Goal: Task Accomplishment & Management: Use online tool/utility

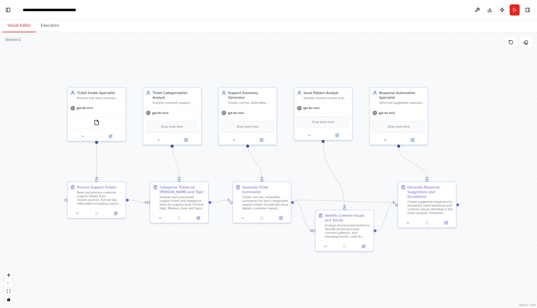
scroll to position [13283, 0]
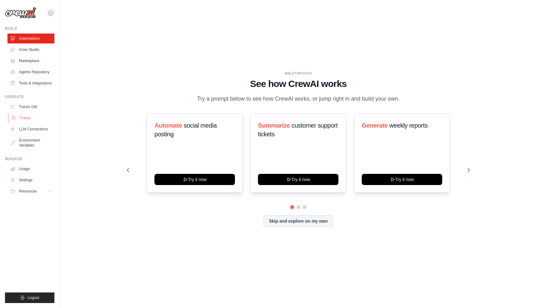
click at [34, 119] on link "Traces" at bounding box center [31, 118] width 47 height 10
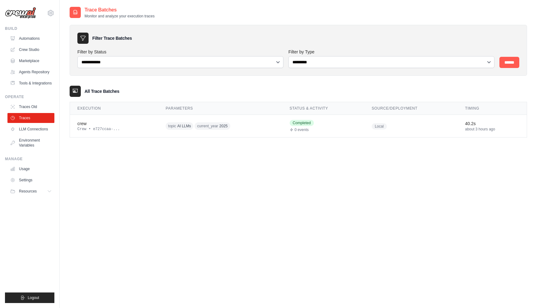
click at [125, 214] on div "**********" at bounding box center [298, 160] width 457 height 308
click at [382, 33] on div "Filter Trace Batches" at bounding box center [298, 38] width 442 height 11
click at [347, 200] on div "**********" at bounding box center [298, 160] width 457 height 308
click at [45, 131] on link "LLM Connections" at bounding box center [31, 129] width 47 height 10
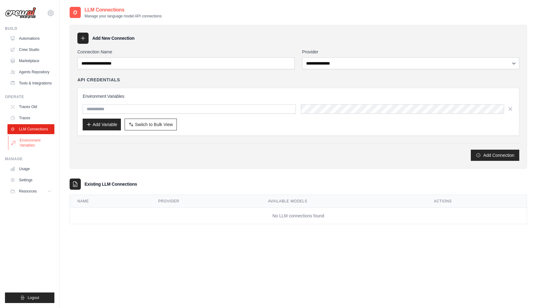
click at [41, 150] on link "Environment Variables" at bounding box center [31, 142] width 47 height 15
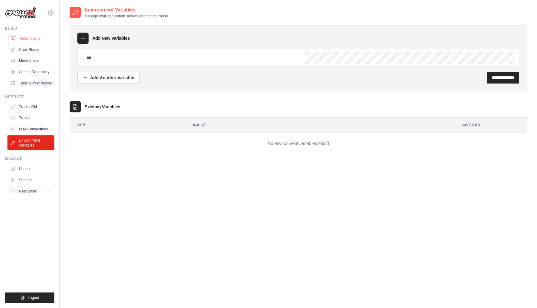
click at [42, 39] on link "Automations" at bounding box center [31, 39] width 47 height 10
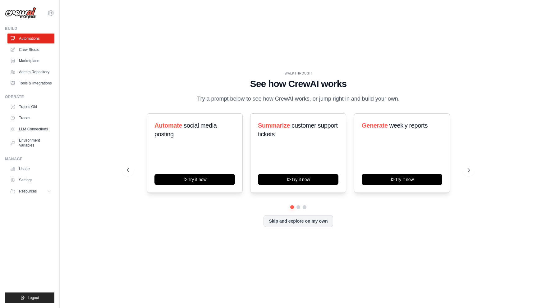
click at [128, 127] on div "Automate social media posting Try it now Summarize customer support tickets Try…" at bounding box center [298, 152] width 343 height 79
click at [298, 207] on button at bounding box center [298, 207] width 5 height 5
click at [304, 221] on button "Skip and explore on my own" at bounding box center [297, 221] width 69 height 12
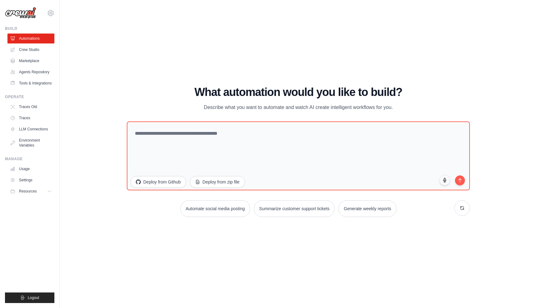
click at [297, 236] on div "WALKTHROUGH See how CrewAI works Try a prompt below to see how CrewAI works, or…" at bounding box center [298, 154] width 457 height 296
click at [170, 178] on button "Deploy from Github" at bounding box center [158, 181] width 56 height 12
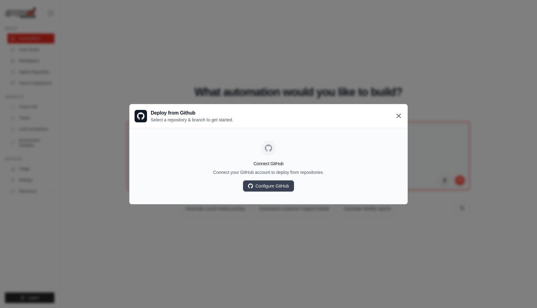
click at [399, 116] on icon at bounding box center [399, 116] width 4 height 4
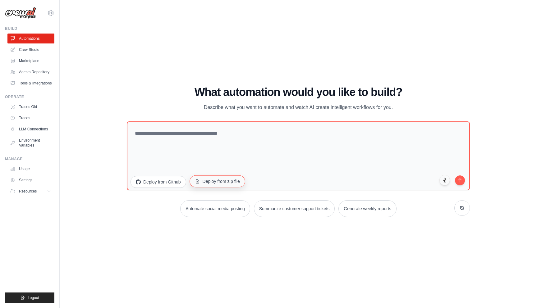
click at [230, 179] on button "Deploy from zip file" at bounding box center [217, 181] width 56 height 12
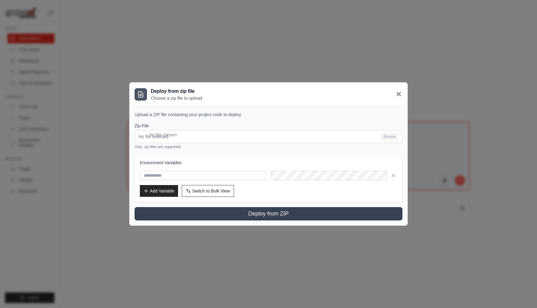
click at [397, 93] on icon at bounding box center [399, 94] width 4 height 4
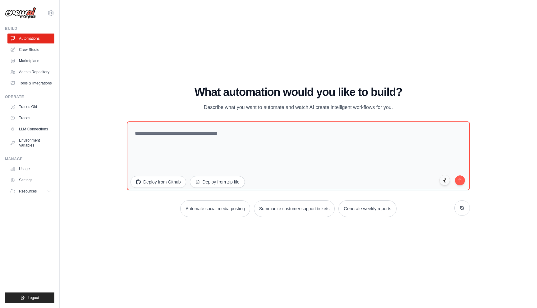
click at [397, 93] on h1 "What automation would you like to build?" at bounding box center [298, 92] width 343 height 12
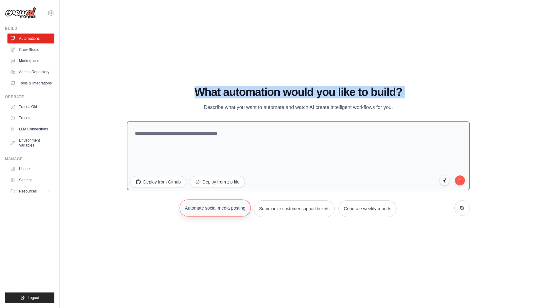
click at [242, 212] on button "Automate social media posting" at bounding box center [214, 207] width 71 height 17
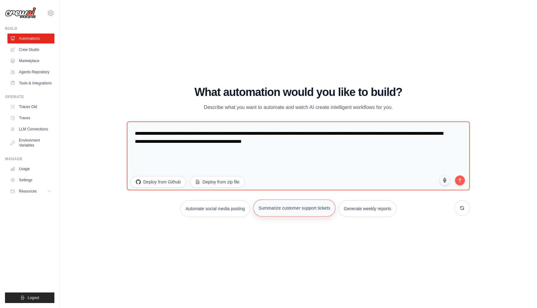
click at [279, 208] on button "Summarize customer support tickets" at bounding box center [294, 207] width 83 height 17
type textarea "**********"
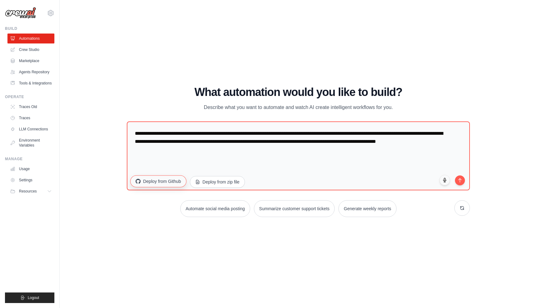
click at [173, 181] on button "Deploy from Github" at bounding box center [158, 181] width 56 height 12
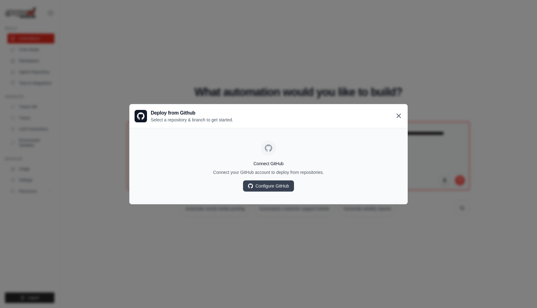
click at [400, 116] on icon at bounding box center [398, 115] width 7 height 7
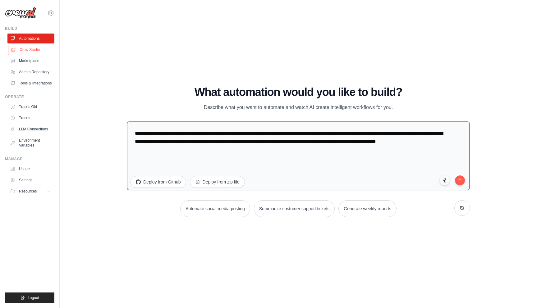
click at [34, 52] on link "Crew Studio" at bounding box center [31, 50] width 47 height 10
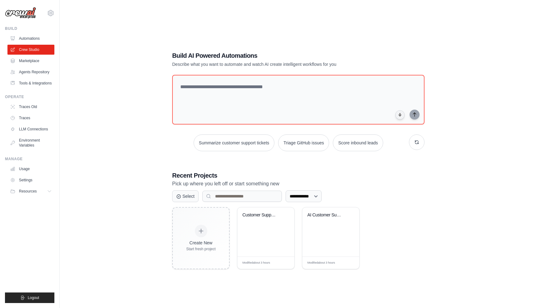
scroll to position [12, 0]
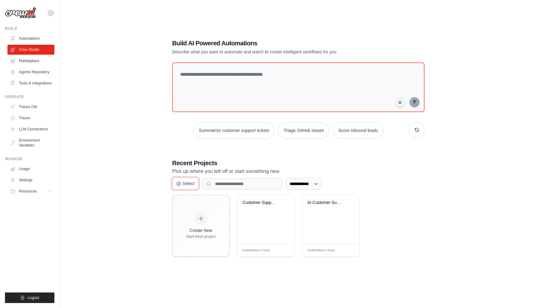
click at [187, 186] on button "Select" at bounding box center [185, 184] width 26 height 12
click at [187, 186] on button "Cancel" at bounding box center [186, 184] width 28 height 12
click at [267, 229] on div "Customer Support Ticket Automation" at bounding box center [265, 219] width 57 height 49
click at [326, 228] on div "AI Customer Support Assistant" at bounding box center [330, 219] width 57 height 49
click at [274, 213] on div "Customer Support Ticket Automation" at bounding box center [265, 207] width 47 height 14
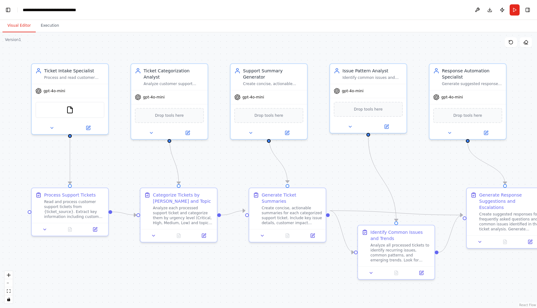
scroll to position [12944, 0]
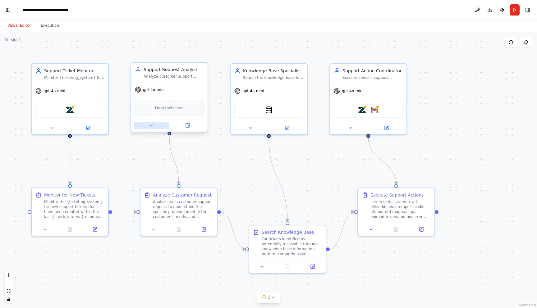
click at [152, 127] on icon at bounding box center [151, 125] width 5 height 5
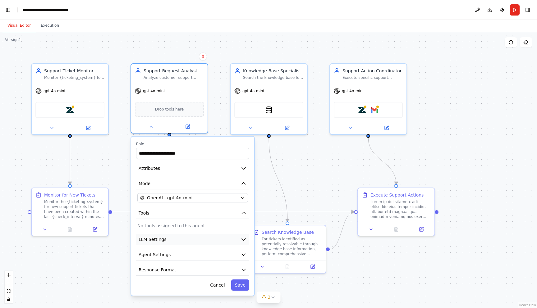
click at [243, 240] on icon "button" at bounding box center [244, 240] width 4 height 2
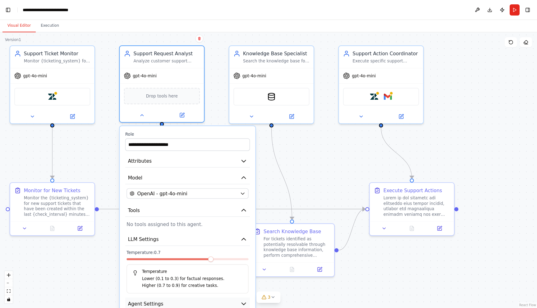
click at [247, 302] on button "Agent Settings" at bounding box center [187, 303] width 125 height 13
click at [309, 289] on div ".deletable-edge-delete-btn { width: 20px; height: 20px; border: 0px solid #ffff…" at bounding box center [268, 170] width 537 height 276
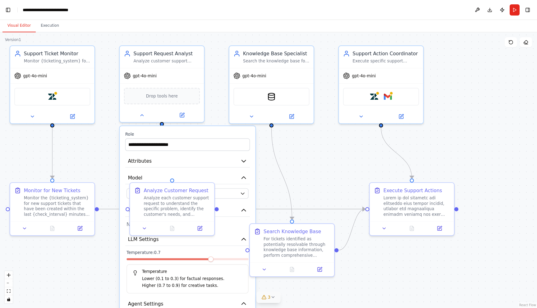
click at [270, 299] on icon at bounding box center [272, 297] width 5 height 5
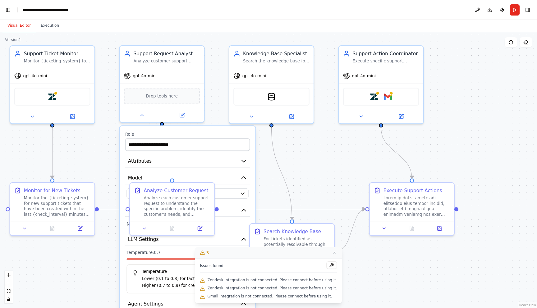
click at [338, 281] on div ".deletable-edge-delete-btn { width: 20px; height: 20px; border: 0px solid #ffff…" at bounding box center [268, 170] width 537 height 276
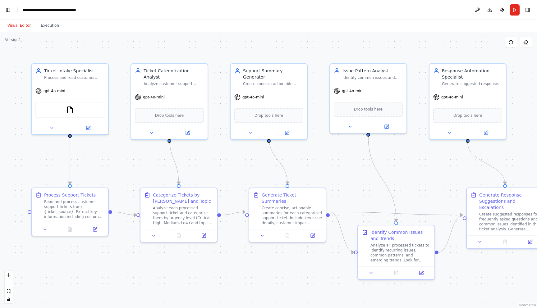
scroll to position [12944, 0]
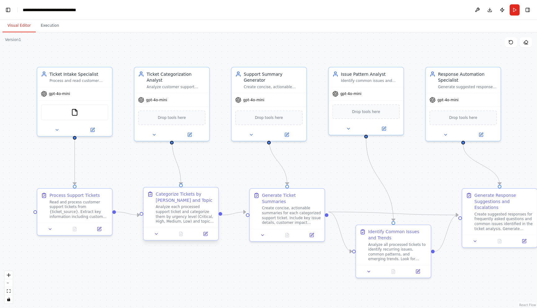
click at [183, 224] on div "Analyze each processed support ticket and categorize them by urgency level (Cri…" at bounding box center [185, 215] width 59 height 20
click at [157, 234] on icon at bounding box center [156, 234] width 5 height 5
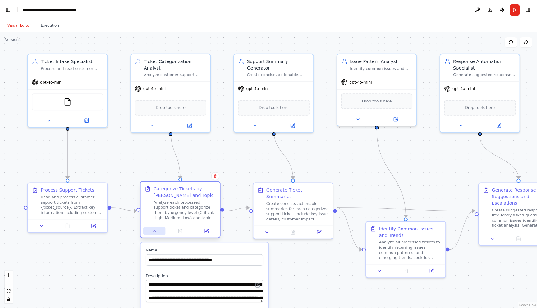
click at [153, 234] on button at bounding box center [154, 231] width 22 height 8
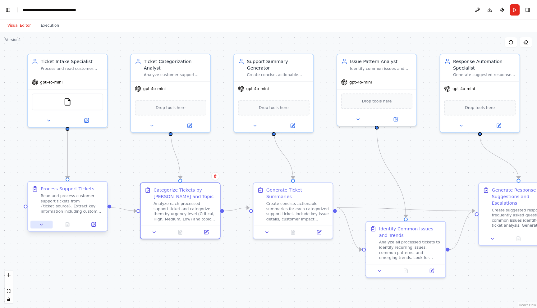
click at [39, 228] on button at bounding box center [41, 225] width 22 height 8
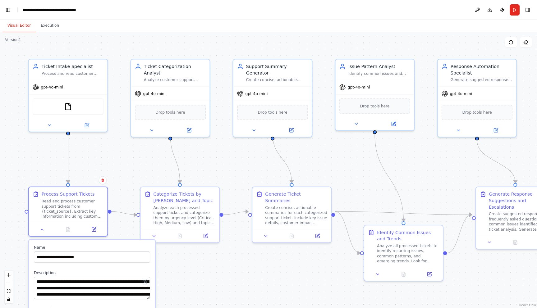
click at [169, 267] on div ".deletable-edge-delete-btn { width: 20px; height: 20px; border: 0px solid #ffff…" at bounding box center [268, 170] width 537 height 276
click at [166, 278] on div ".deletable-edge-delete-btn { width: 20px; height: 20px; border: 0px solid #ffff…" at bounding box center [268, 170] width 537 height 276
click at [167, 285] on div ".deletable-edge-delete-btn { width: 20px; height: 20px; border: 0px solid #ffff…" at bounding box center [268, 170] width 537 height 276
click at [43, 229] on icon at bounding box center [42, 228] width 5 height 5
